Goal: Task Accomplishment & Management: Manage account settings

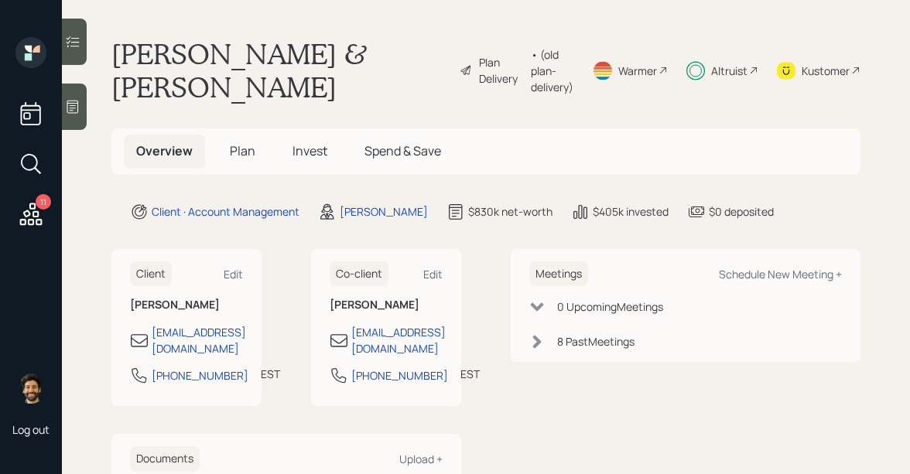
click at [714, 73] on div "Altruist" at bounding box center [729, 71] width 36 height 16
click at [251, 143] on span "Plan" at bounding box center [243, 150] width 26 height 17
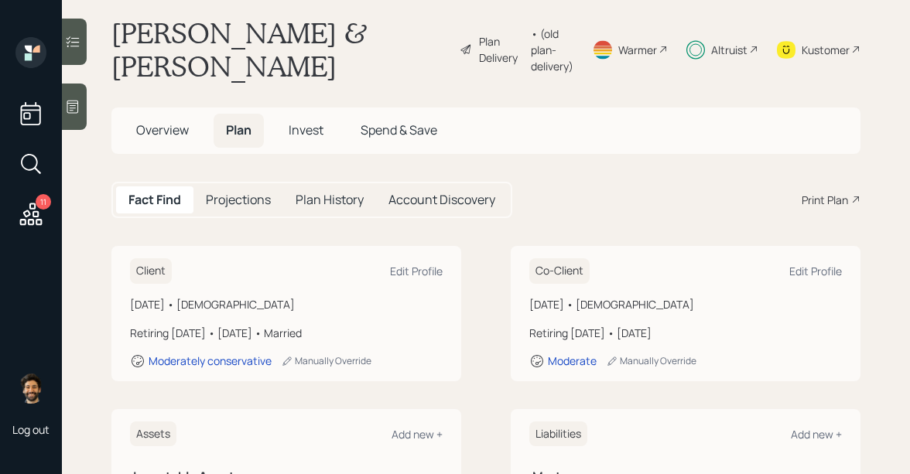
scroll to position [26, 0]
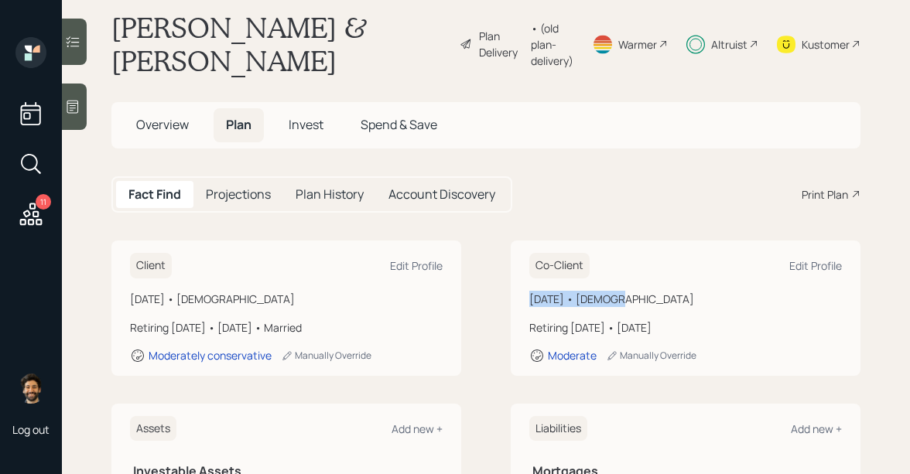
drag, startPoint x: 618, startPoint y: 302, endPoint x: 530, endPoint y: 295, distance: 88.5
click at [530, 295] on div "[DATE] • [DEMOGRAPHIC_DATA]" at bounding box center [685, 299] width 313 height 16
copy div "[DATE]"
drag, startPoint x: 544, startPoint y: 297, endPoint x: 669, endPoint y: 0, distance: 322.4
click at [0, 0] on div "11 Log out [PERSON_NAME] & [PERSON_NAME] Plan Delivery • (old plan-delivery) Wa…" at bounding box center [455, 237] width 910 height 474
